Goal: Check status: Check status

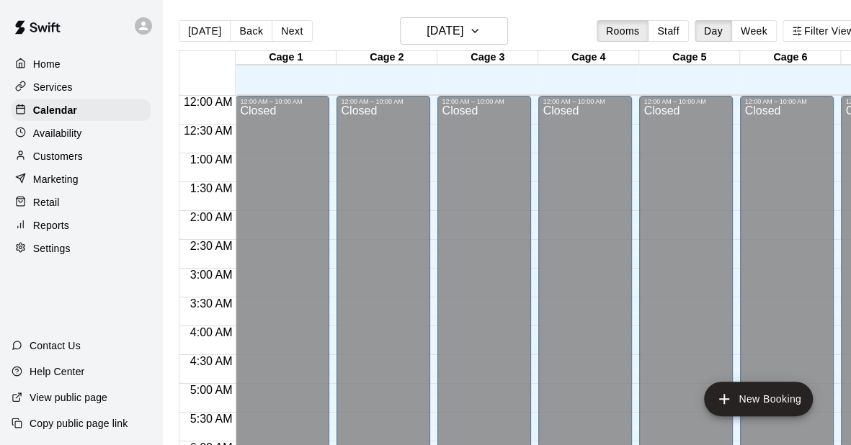
scroll to position [730, 0]
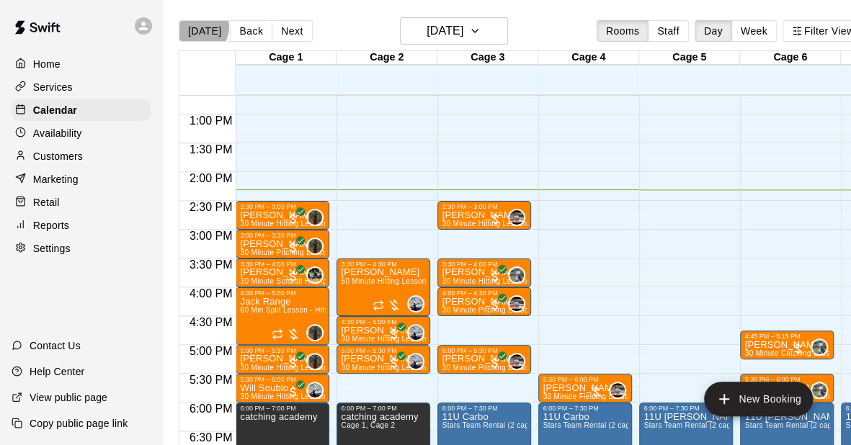
click at [200, 27] on button "[DATE]" at bounding box center [205, 31] width 52 height 22
click at [205, 38] on button "[DATE]" at bounding box center [205, 31] width 52 height 22
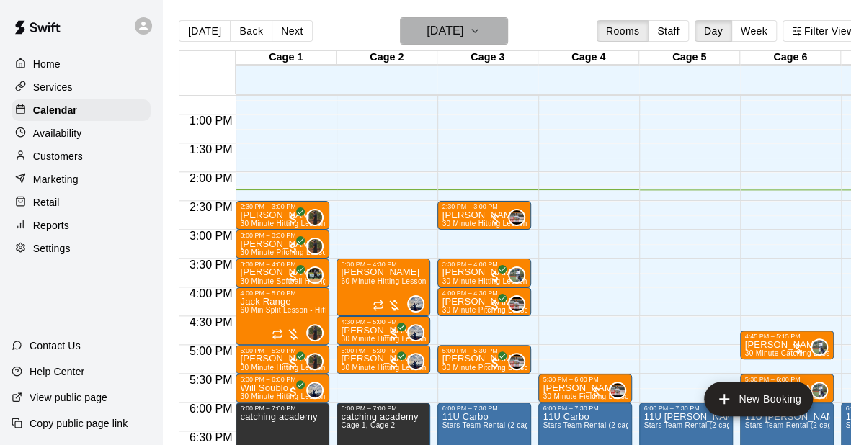
click at [463, 38] on h6 "[DATE]" at bounding box center [444, 31] width 37 height 20
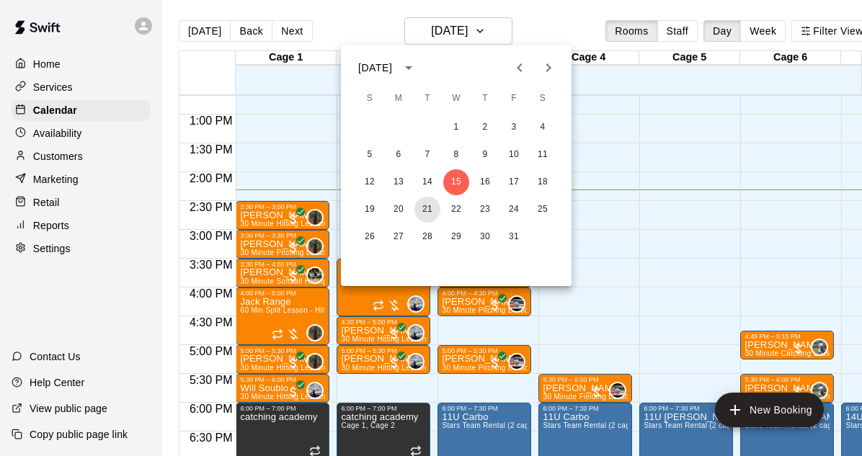
click at [424, 210] on button "21" at bounding box center [427, 210] width 26 height 26
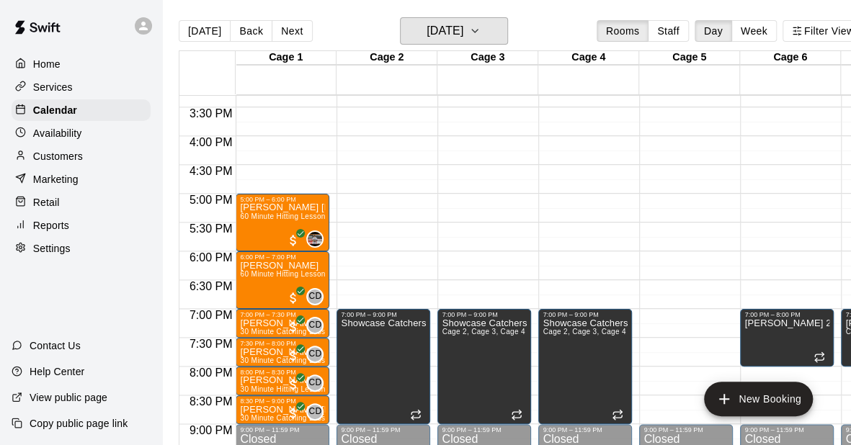
scroll to position [885, 0]
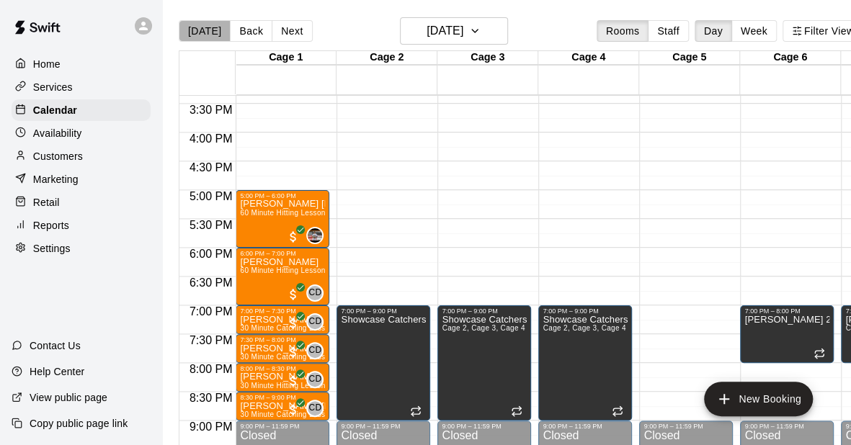
click at [210, 32] on button "[DATE]" at bounding box center [205, 31] width 52 height 22
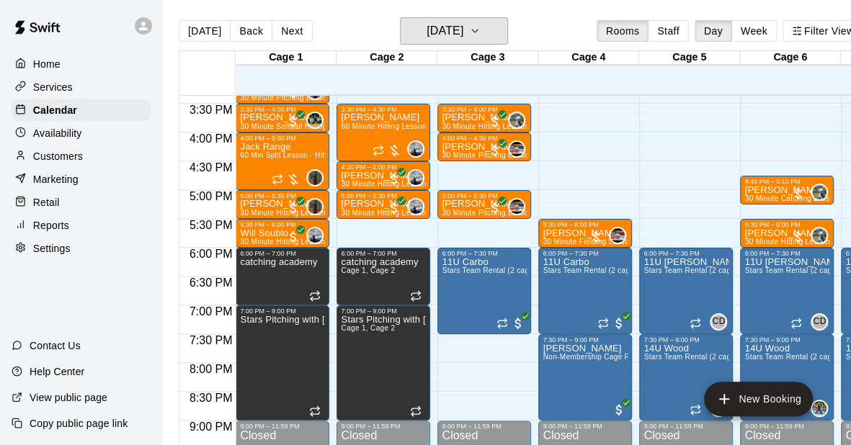
click at [442, 32] on h6 "[DATE]" at bounding box center [444, 31] width 37 height 20
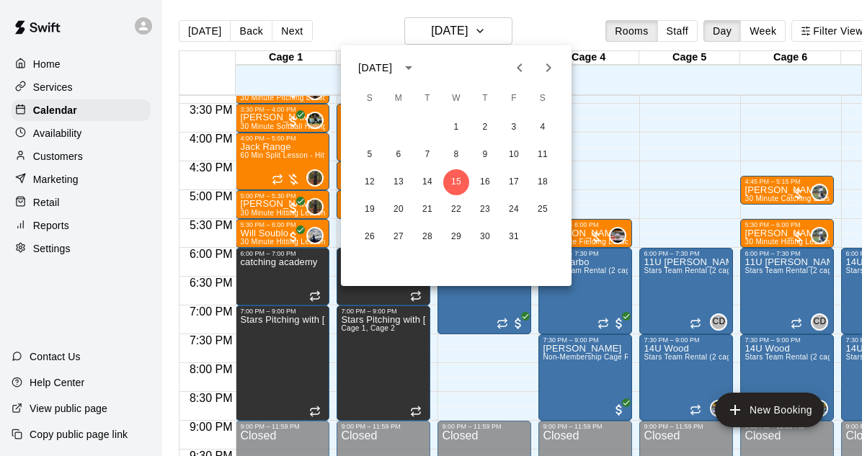
click at [549, 68] on icon "Next month" at bounding box center [548, 67] width 5 height 9
click at [428, 153] on button "4" at bounding box center [427, 155] width 26 height 26
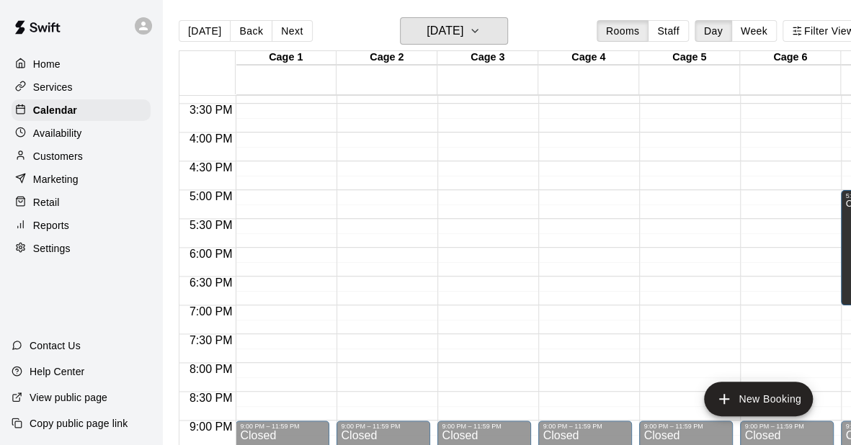
click at [490, 31] on button "[DATE]" at bounding box center [454, 30] width 108 height 27
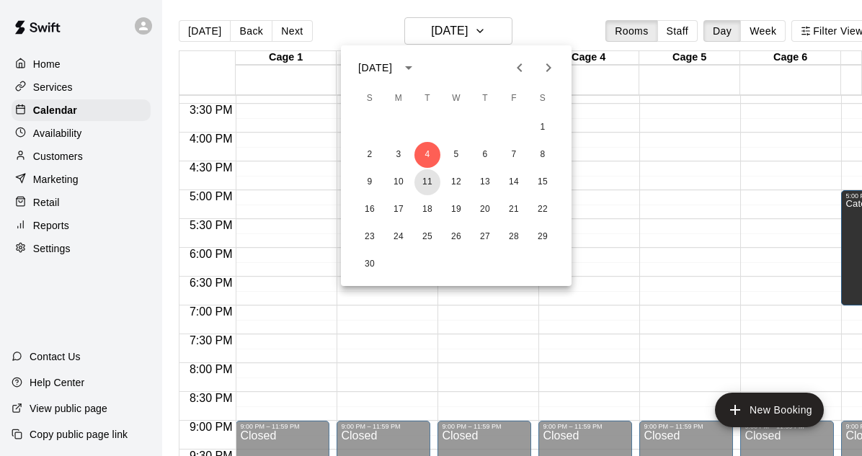
click at [428, 175] on button "11" at bounding box center [427, 182] width 26 height 26
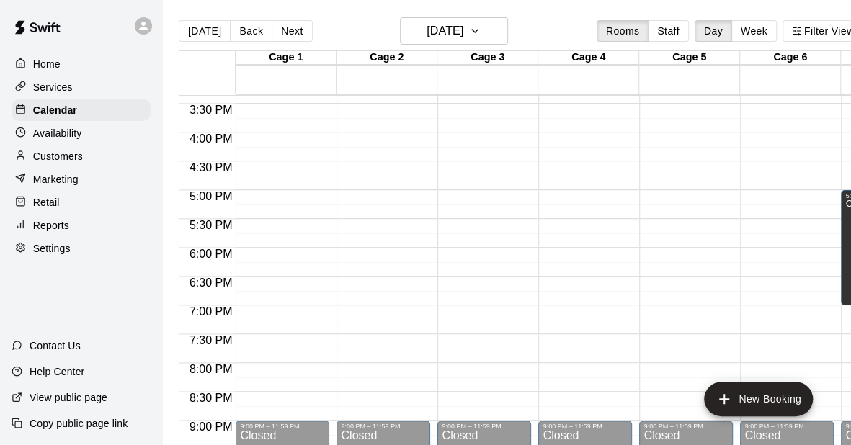
click at [205, 26] on button "[DATE]" at bounding box center [205, 31] width 52 height 22
